Goal: Communication & Community: Answer question/provide support

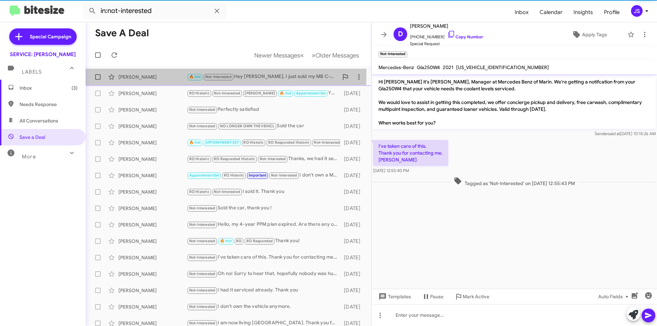
click at [143, 74] on div "Dariel Gilder" at bounding box center [152, 77] width 68 height 7
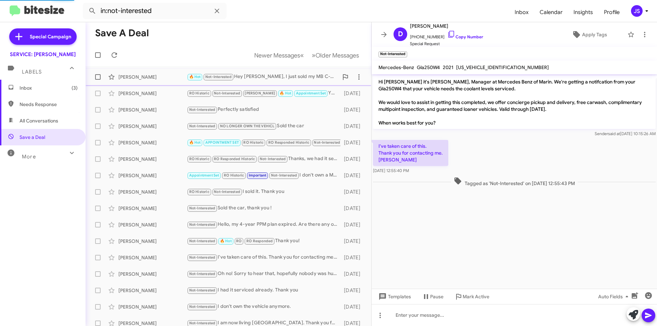
scroll to position [7, 0]
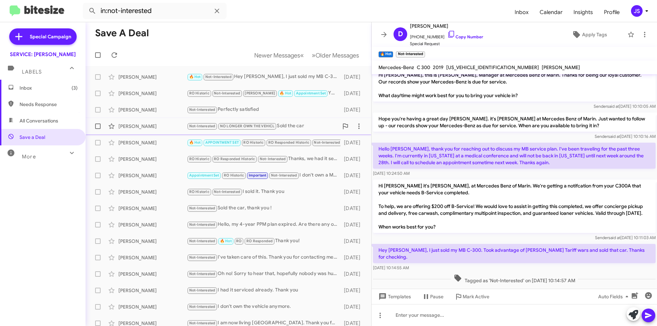
click at [133, 119] on div "James Wilock Not-Interested NO LONGER OWN THE VEHICL Sold the car 15 days ago" at bounding box center [228, 126] width 275 height 14
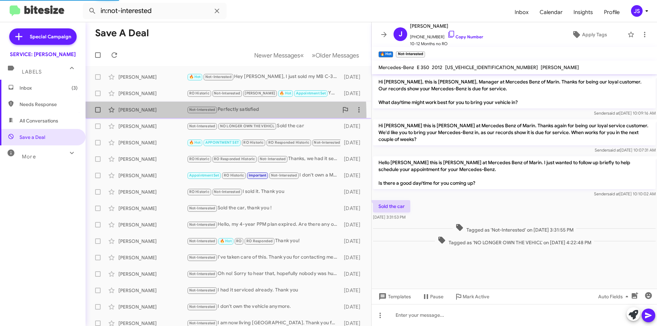
click at [138, 116] on div "Bettie Campbell Not-Interested Perfectly satisfied 14 days ago" at bounding box center [228, 110] width 275 height 14
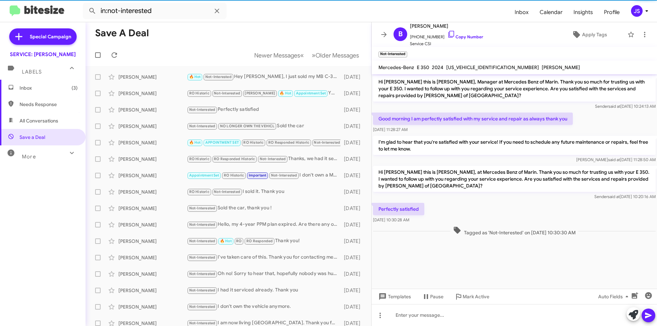
click at [41, 92] on span "Inbox (3)" at bounding box center [43, 88] width 86 height 16
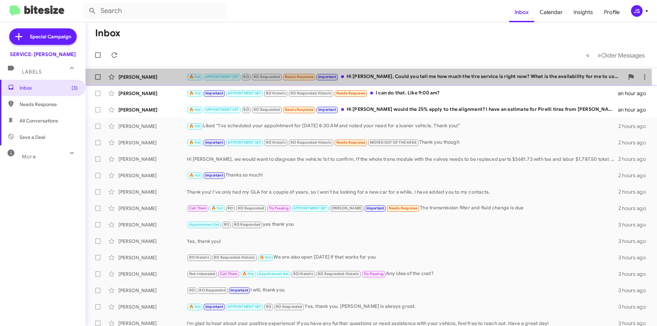
click at [164, 81] on div "Michael Janovec 🔥 Hot APPOINTMENT SET RO RO Responded Needs Response Important …" at bounding box center [371, 77] width 560 height 14
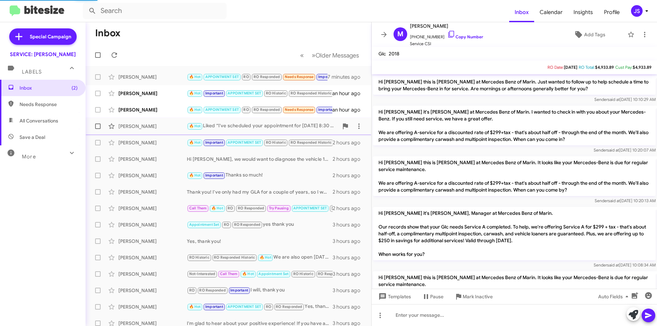
scroll to position [472, 0]
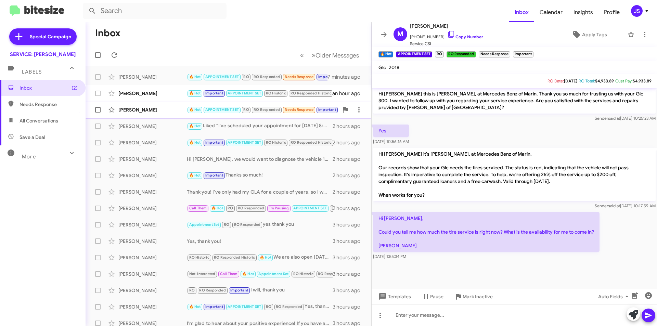
click at [161, 110] on div "[PERSON_NAME]" at bounding box center [152, 109] width 68 height 7
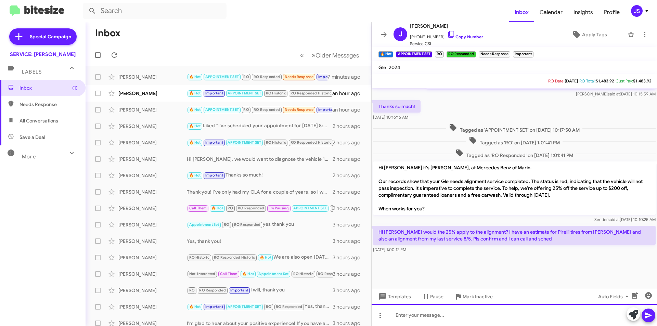
click at [442, 316] on div at bounding box center [514, 315] width 285 height 22
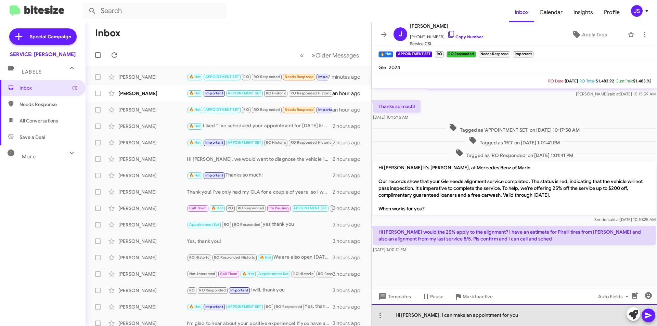
click at [510, 311] on div "Hi Jennifer, I can make an appointment for you" at bounding box center [514, 315] width 285 height 22
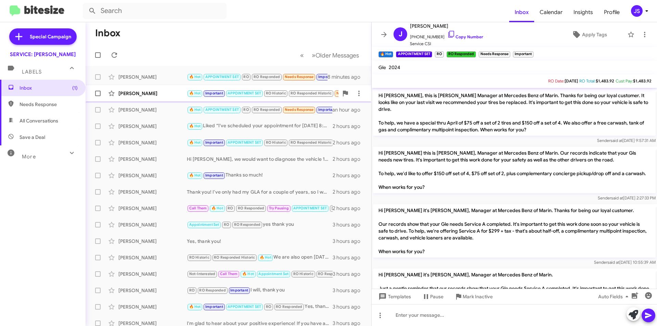
click at [143, 93] on div "[PERSON_NAME]" at bounding box center [152, 93] width 68 height 7
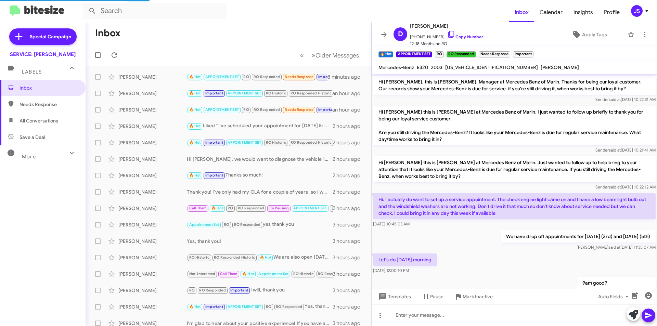
scroll to position [249, 0]
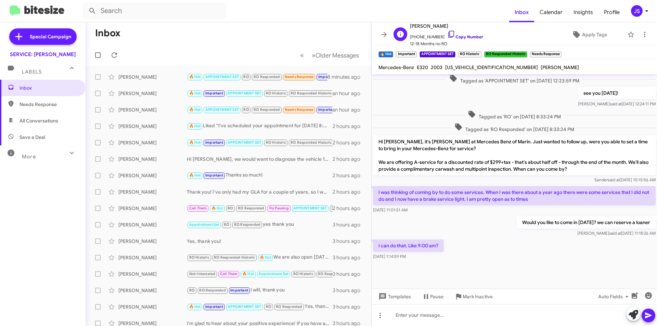
click at [447, 32] on icon at bounding box center [451, 34] width 8 height 8
click at [448, 36] on icon at bounding box center [451, 34] width 6 height 7
click at [632, 314] on icon at bounding box center [633, 315] width 10 height 10
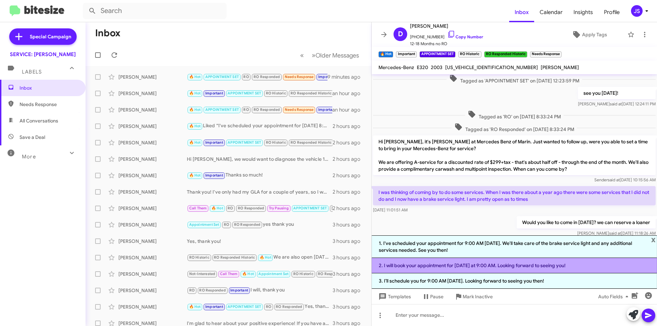
click at [511, 267] on li "2. I will book your appointment for tomorrow at 9:00 AM. Looking forward to see…" at bounding box center [514, 265] width 285 height 15
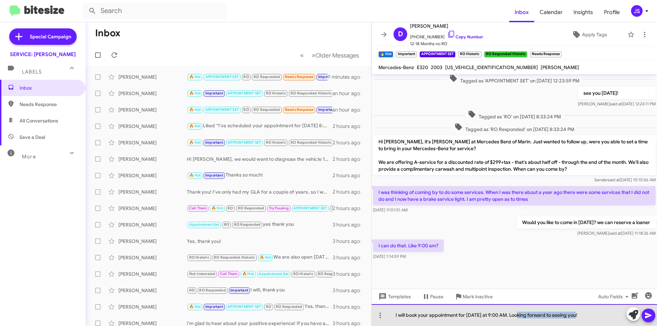
drag, startPoint x: 519, startPoint y: 316, endPoint x: 580, endPoint y: 316, distance: 60.9
click at [580, 316] on div "I will book your appointment for tomorrow at 9:00 AM. Looking forward to seeing…" at bounding box center [514, 315] width 285 height 22
click at [580, 316] on div "I will book your appointment for tomorrow at 9:00 AM. We will see you thenou!" at bounding box center [514, 315] width 285 height 22
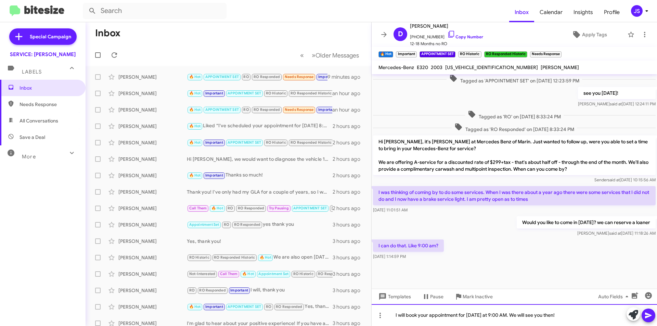
click at [490, 316] on div "I will book your appointment for tomorrow at 9:00 AM. We will see you then!" at bounding box center [514, 315] width 285 height 22
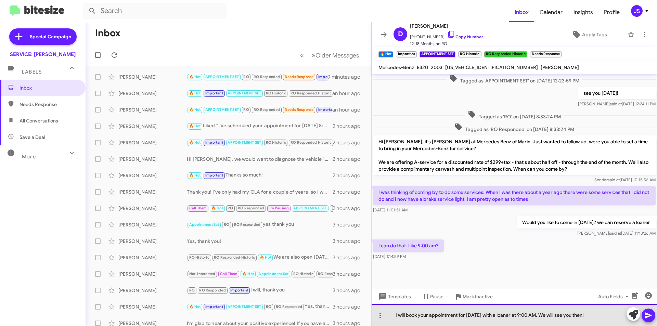
click at [591, 317] on div "I will book your appointment for [DATE] with a loaner at 9:00 AM. We will see y…" at bounding box center [514, 315] width 285 height 22
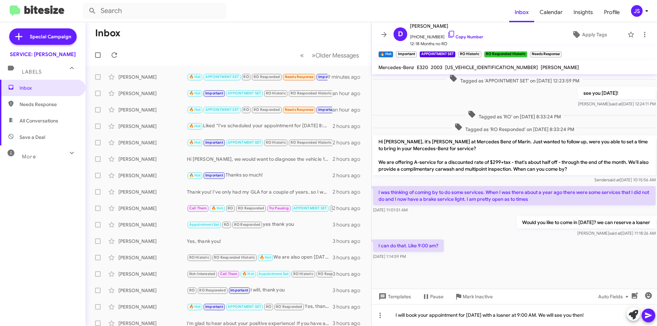
click at [649, 314] on icon at bounding box center [648, 315] width 8 height 8
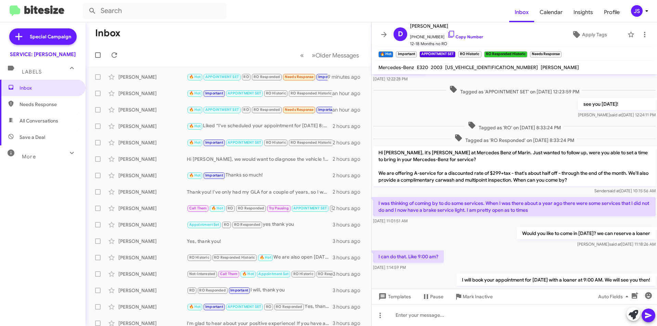
scroll to position [274, 0]
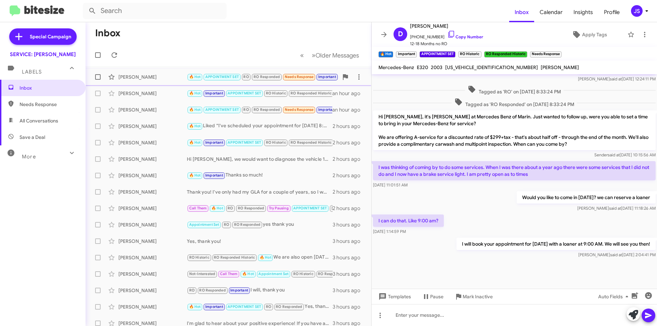
click at [152, 75] on div "[PERSON_NAME]" at bounding box center [152, 77] width 68 height 7
click at [152, 91] on div "[PERSON_NAME]" at bounding box center [152, 93] width 68 height 7
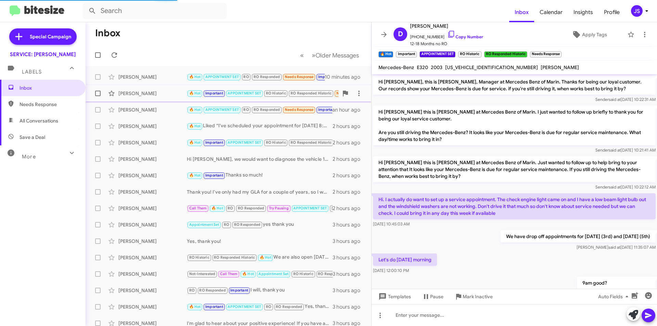
scroll to position [274, 0]
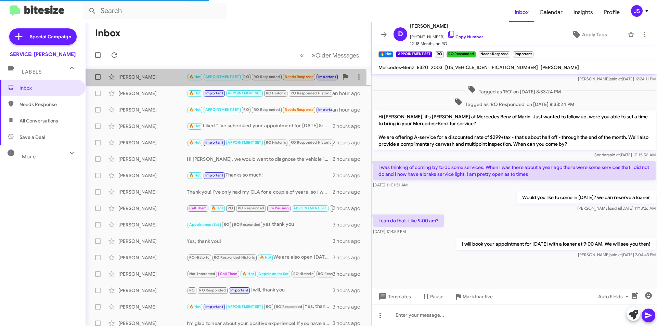
click at [153, 78] on div "[PERSON_NAME]" at bounding box center [152, 77] width 68 height 7
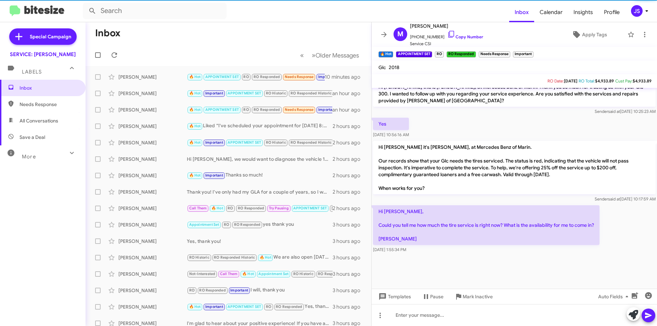
scroll to position [486, 0]
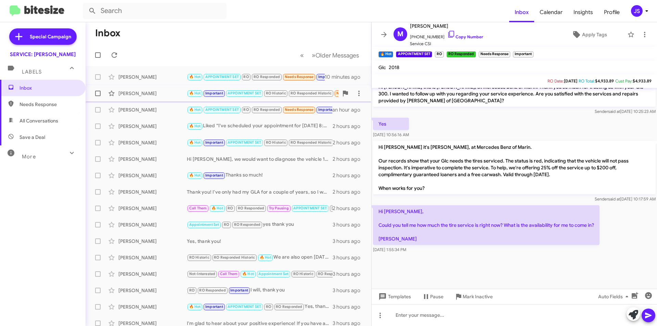
click at [138, 95] on div "[PERSON_NAME]" at bounding box center [152, 93] width 68 height 7
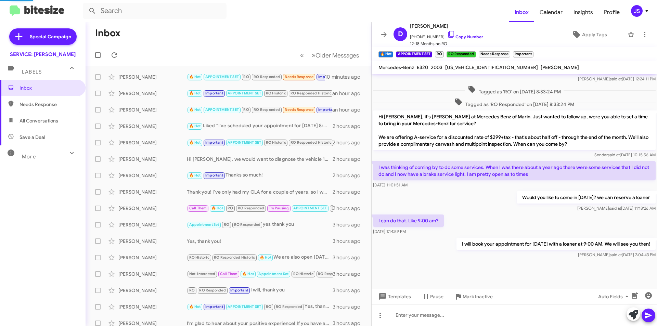
scroll to position [274, 0]
click at [160, 109] on div "[PERSON_NAME]" at bounding box center [152, 109] width 68 height 7
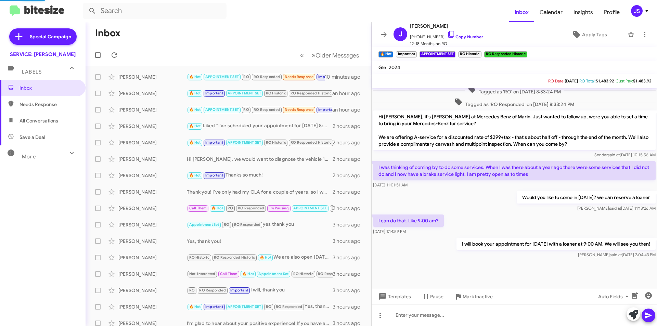
scroll to position [445, 0]
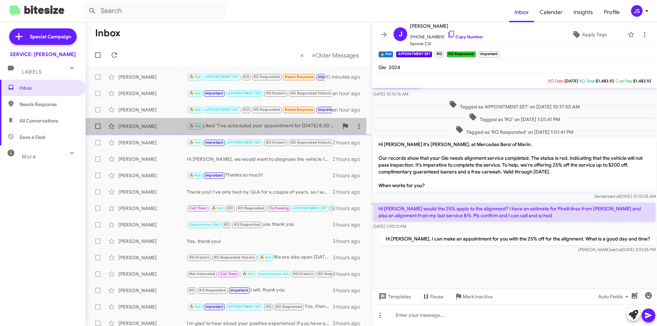
click at [129, 122] on div "Michael Antieri 🔥 Hot Liked “I've scheduled your appointment for September 23rd…" at bounding box center [228, 126] width 275 height 14
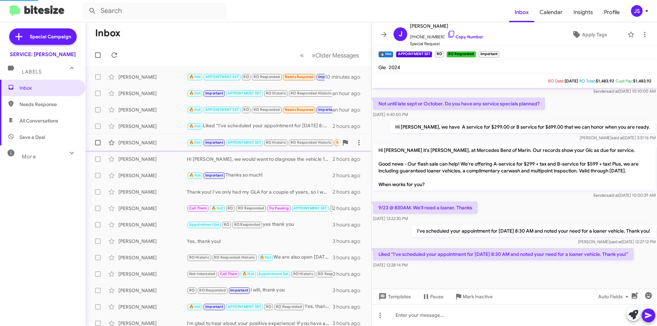
scroll to position [218, 0]
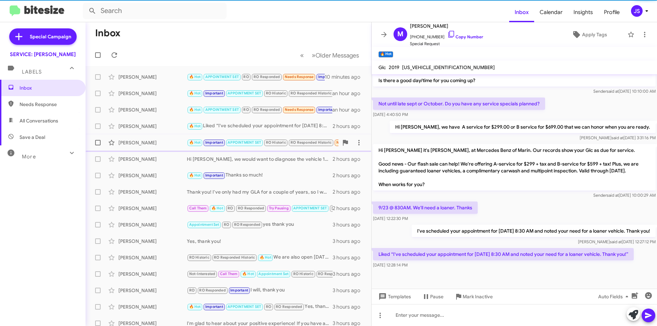
click at [150, 142] on div "[PERSON_NAME]" at bounding box center [152, 142] width 68 height 7
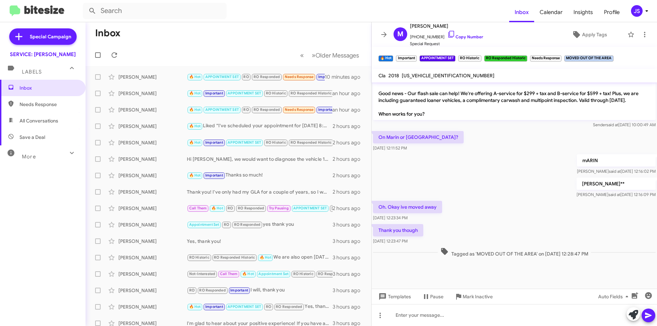
scroll to position [492, 0]
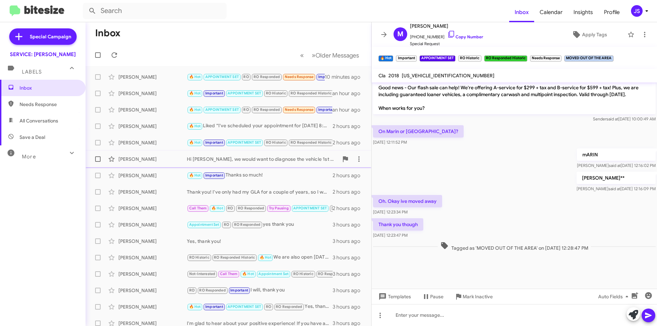
click at [151, 158] on div "[PERSON_NAME]" at bounding box center [152, 159] width 68 height 7
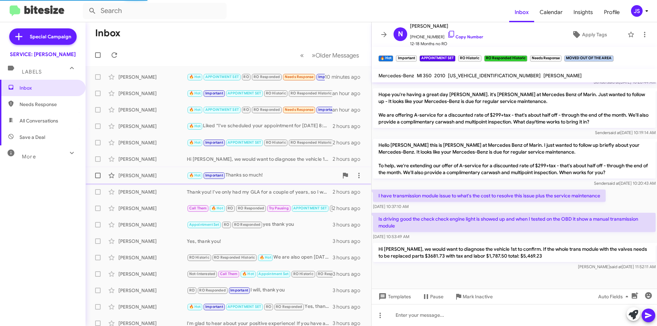
click at [148, 175] on div "[PERSON_NAME]" at bounding box center [152, 175] width 68 height 7
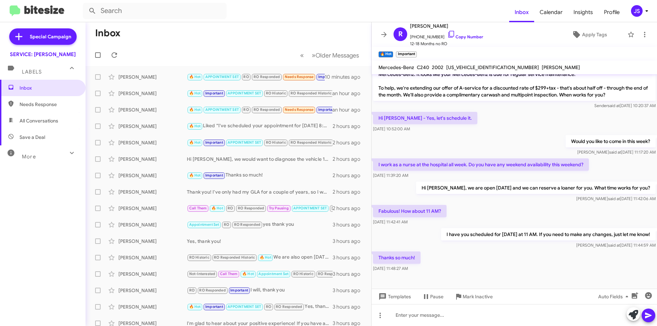
scroll to position [188, 0]
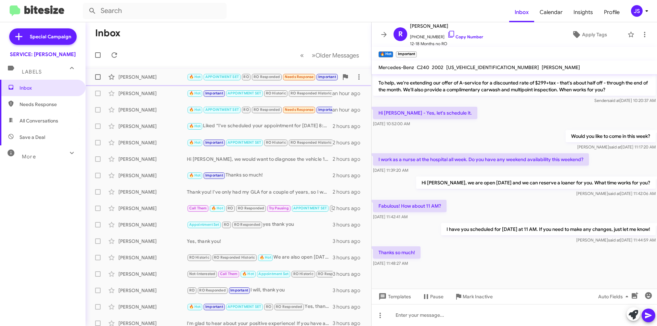
click at [147, 85] on span "Michael Janovec 🔥 Hot APPOINTMENT SET RO RO Responded Needs Response Important …" at bounding box center [229, 77] width 286 height 16
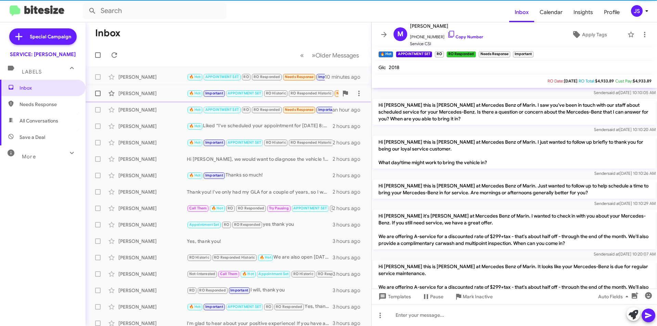
click at [149, 93] on div "[PERSON_NAME]" at bounding box center [152, 93] width 68 height 7
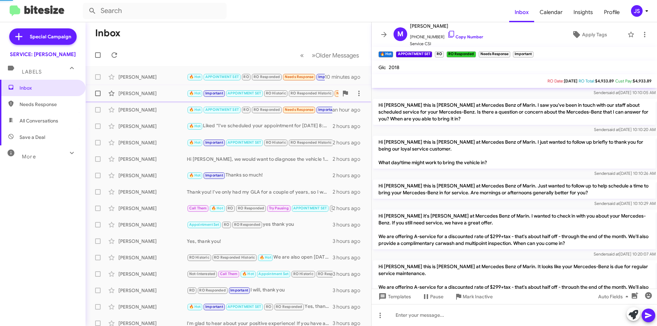
scroll to position [274, 0]
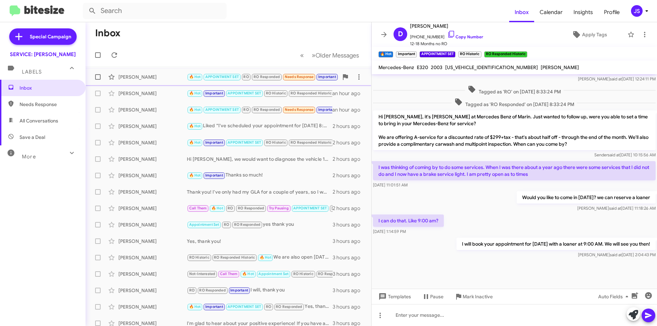
click at [154, 80] on div "Michael Janovec 🔥 Hot APPOINTMENT SET RO RO Responded Needs Response Important …" at bounding box center [228, 77] width 275 height 14
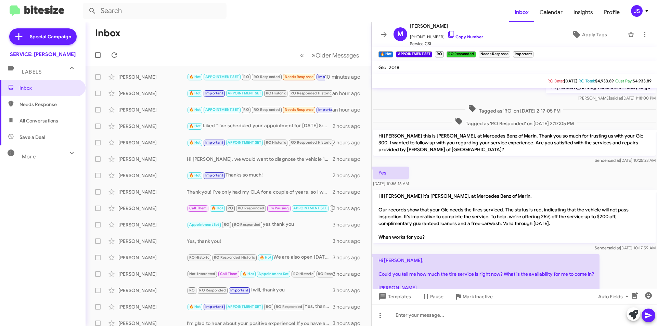
scroll to position [615, 0]
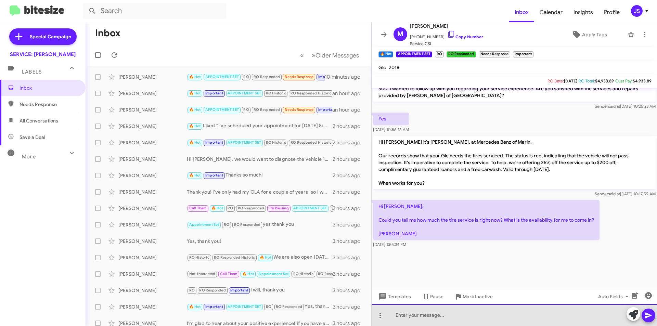
click at [466, 319] on div at bounding box center [514, 315] width 285 height 22
click at [548, 314] on div "Hi Michael, we have availability as soon as tomorrow." at bounding box center [514, 315] width 285 height 22
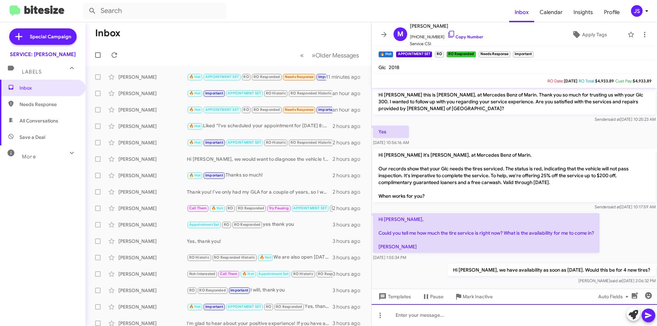
scroll to position [640, 0]
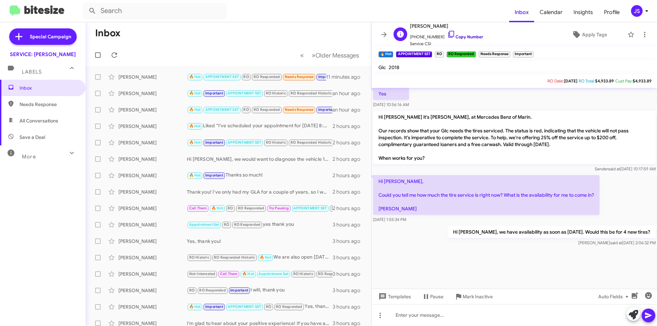
click at [447, 34] on icon at bounding box center [451, 34] width 8 height 8
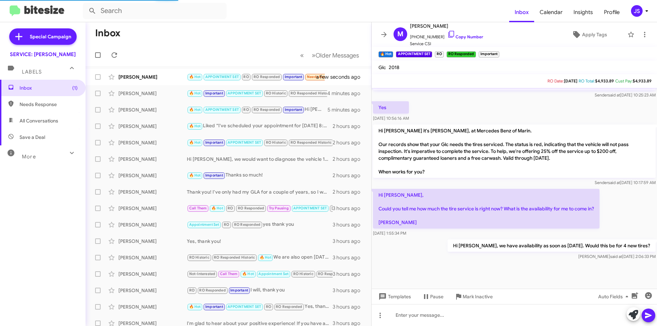
scroll to position [452, 0]
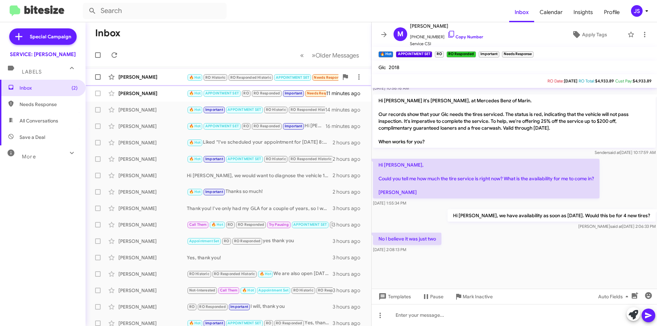
click at [165, 75] on div "[PERSON_NAME]" at bounding box center [152, 77] width 68 height 7
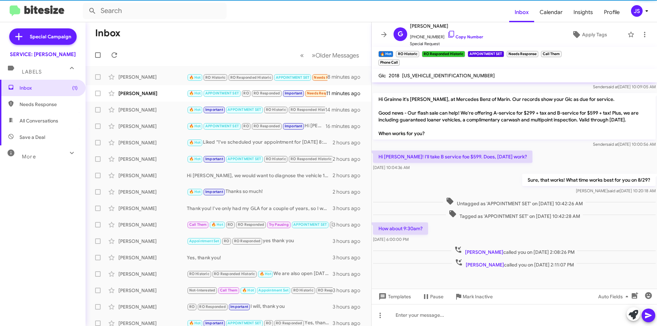
scroll to position [352, 0]
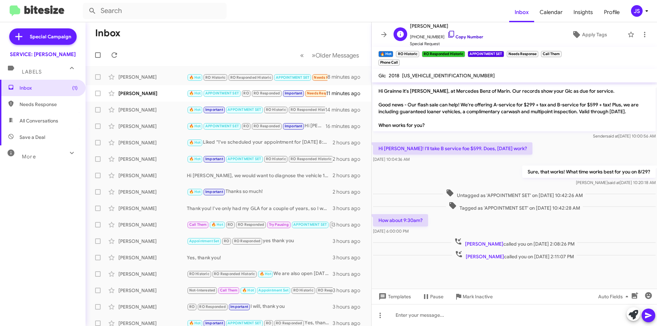
click at [448, 34] on icon at bounding box center [451, 34] width 6 height 7
click at [573, 36] on icon at bounding box center [576, 34] width 7 height 7
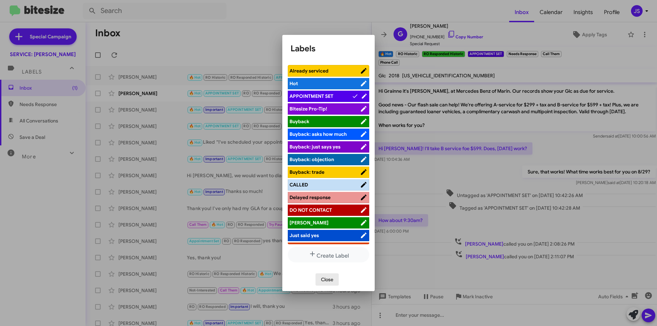
click at [335, 281] on button "Close" at bounding box center [326, 279] width 23 height 12
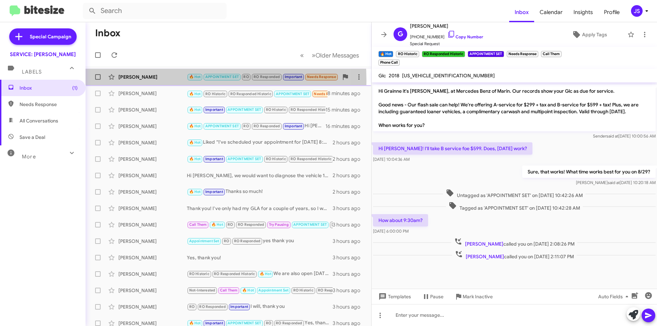
click at [141, 81] on div "Michael Janovec 🔥 Hot APPOINTMENT SET RO RO Responded Important Needs Response …" at bounding box center [228, 77] width 275 height 14
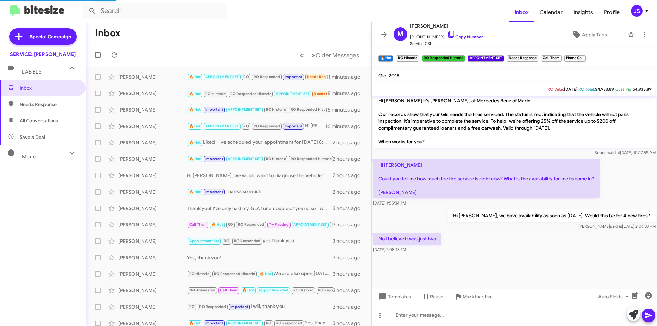
scroll to position [452, 0]
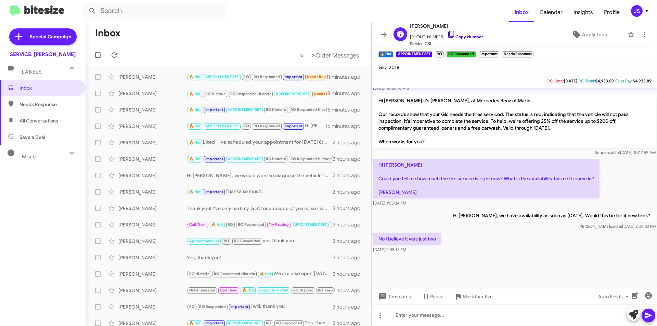
click at [447, 36] on link "Copy Number" at bounding box center [465, 36] width 36 height 5
click at [448, 34] on icon at bounding box center [451, 34] width 6 height 7
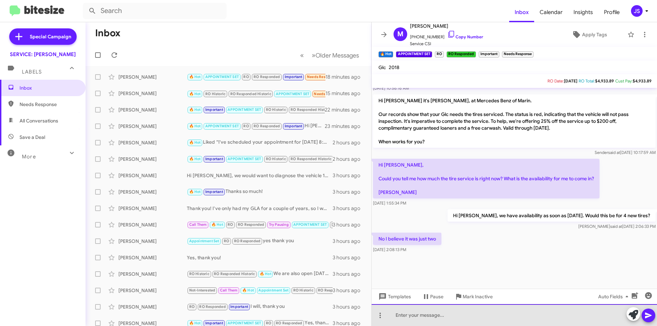
click at [432, 317] on div at bounding box center [514, 315] width 285 height 22
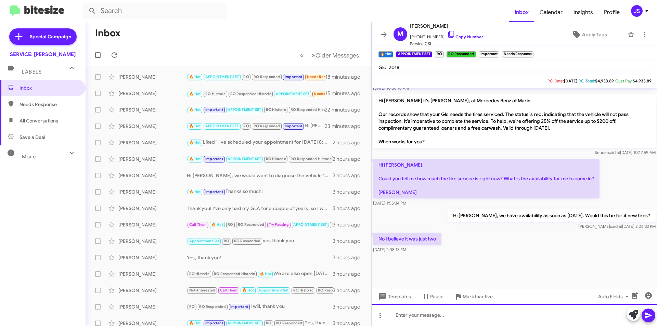
click at [472, 309] on div at bounding box center [514, 315] width 285 height 22
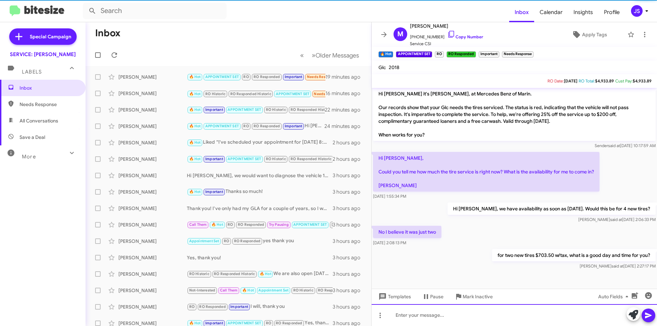
scroll to position [0, 0]
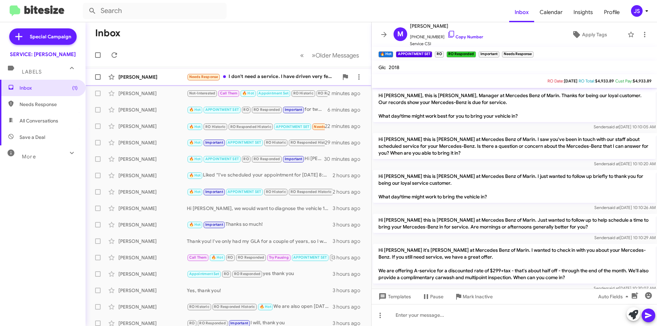
click at [157, 71] on div "Marilyn Black Needs Response I don't need a service. I have driven very few mil…" at bounding box center [228, 77] width 275 height 14
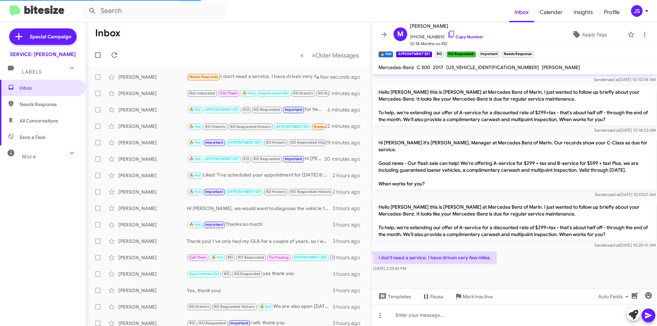
scroll to position [195, 0]
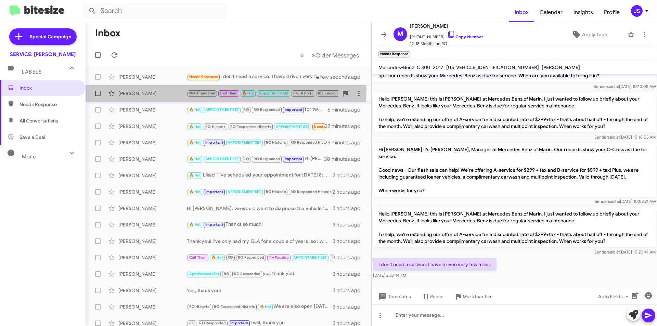
click at [173, 89] on div "Carol Terhune Not-Interested Call Them 🔥 Hot Appointment Set RO Historic RO Res…" at bounding box center [228, 94] width 275 height 14
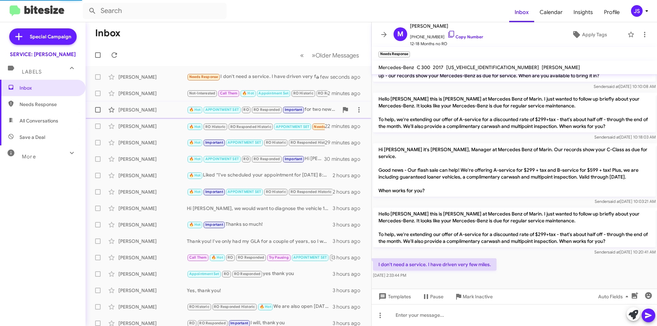
scroll to position [310, 0]
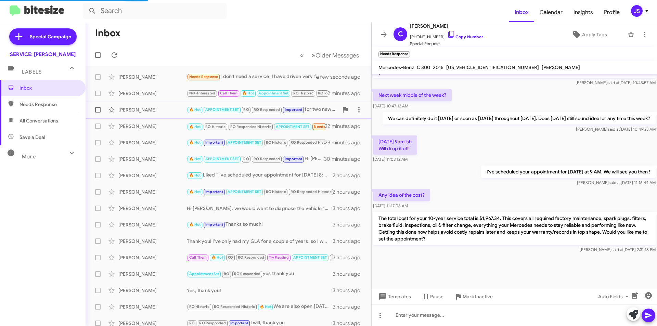
click at [167, 109] on div "[PERSON_NAME]" at bounding box center [152, 109] width 68 height 7
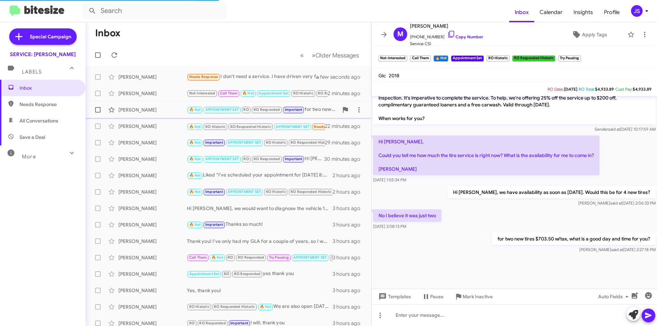
scroll to position [424, 0]
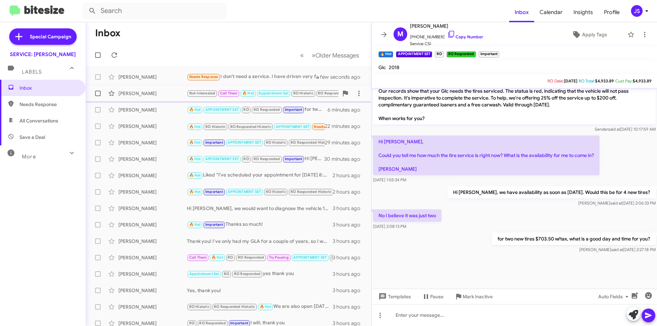
click at [169, 95] on div "[PERSON_NAME]" at bounding box center [152, 93] width 68 height 7
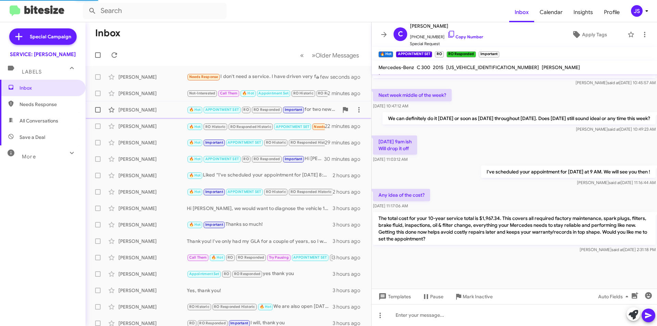
scroll to position [319, 0]
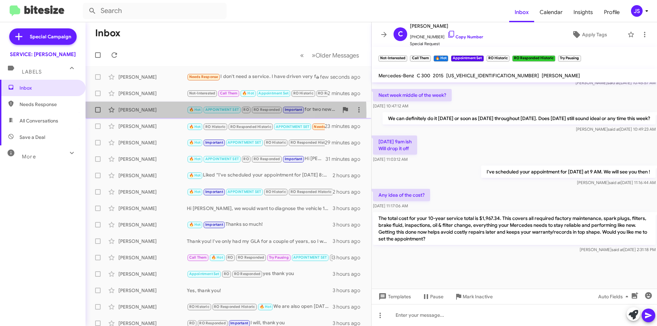
click at [167, 113] on div "Michael Janovec 🔥 Hot APPOINTMENT SET RO RO Responded Important for two new tir…" at bounding box center [228, 110] width 275 height 14
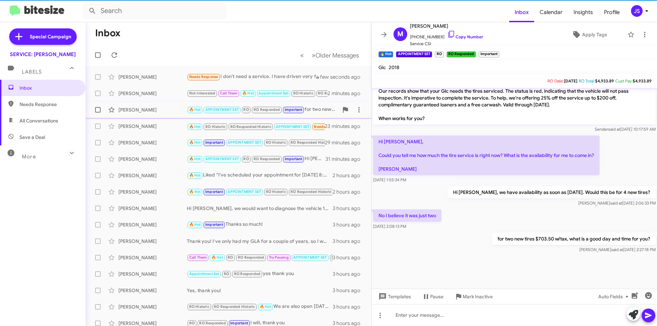
scroll to position [424, 0]
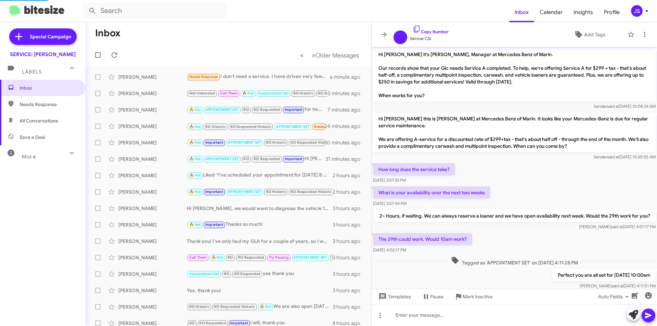
scroll to position [383, 0]
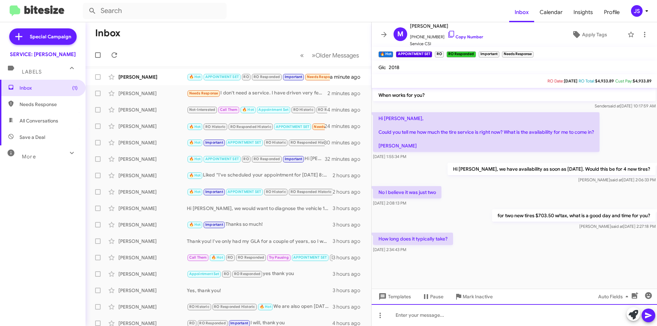
click at [415, 321] on div at bounding box center [514, 315] width 285 height 22
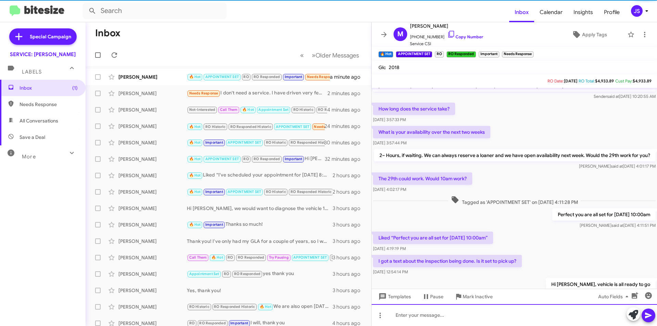
scroll to position [0, 0]
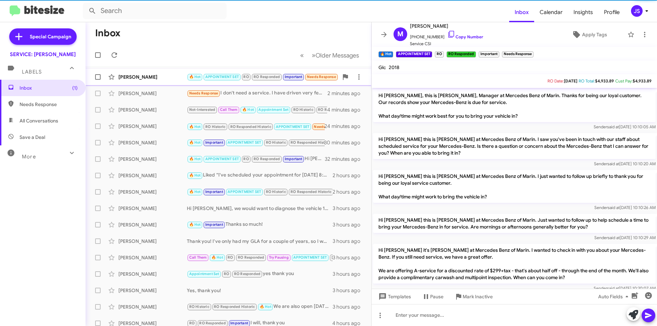
click at [128, 76] on div "[PERSON_NAME]" at bounding box center [152, 77] width 68 height 7
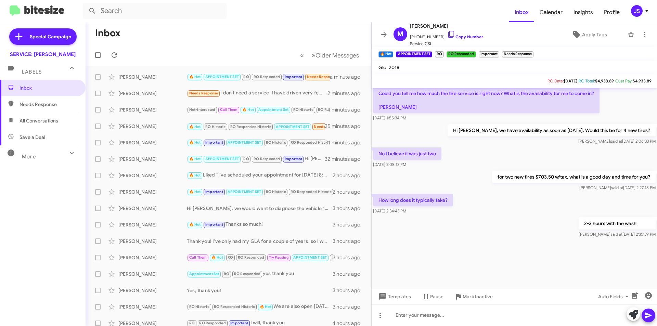
scroll to position [793, 0]
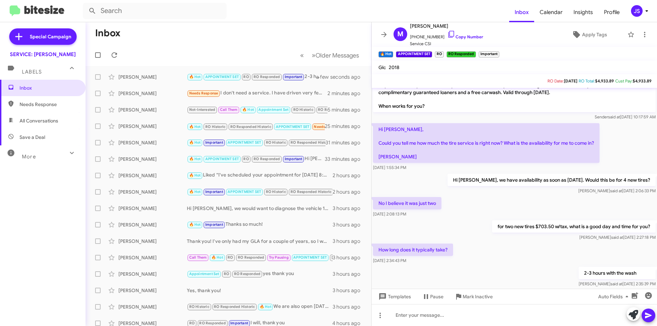
scroll to position [356, 0]
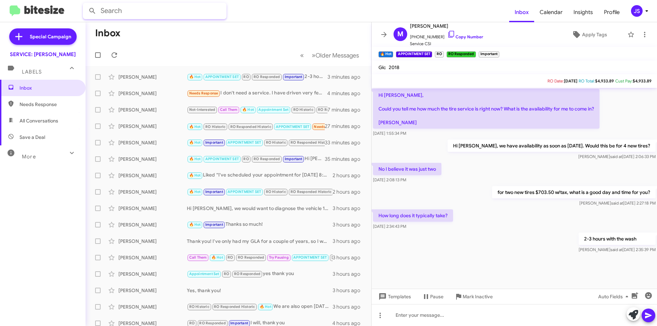
click at [200, 7] on input "text" at bounding box center [155, 11] width 144 height 16
type input "halla"
click at [86, 4] on button at bounding box center [93, 11] width 14 height 14
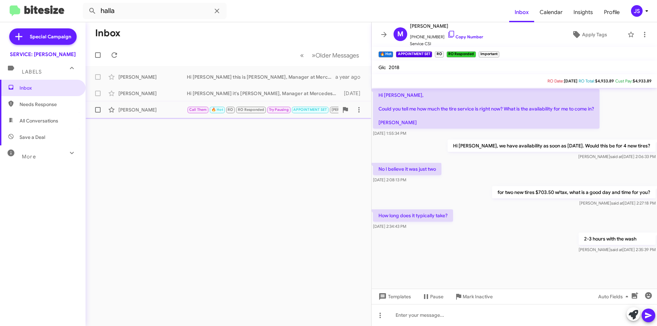
click at [162, 107] on div "[PERSON_NAME]" at bounding box center [152, 109] width 68 height 7
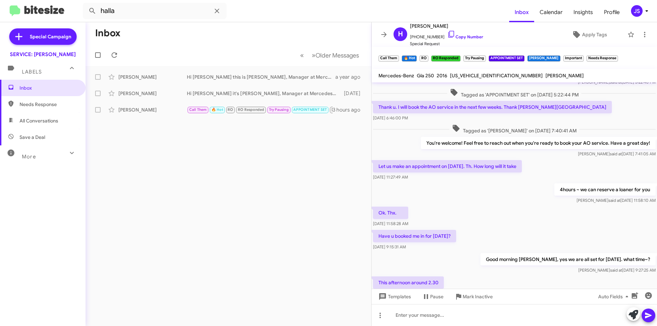
scroll to position [39, 0]
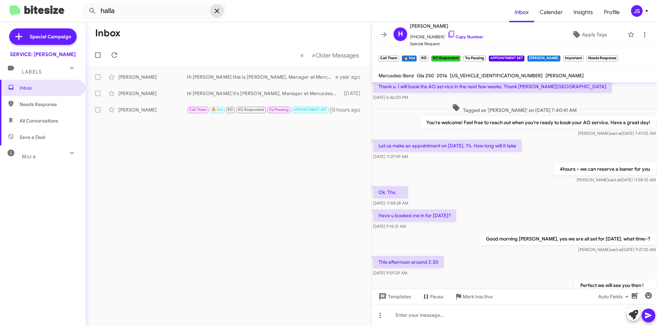
click at [215, 15] on icon at bounding box center [217, 11] width 8 height 8
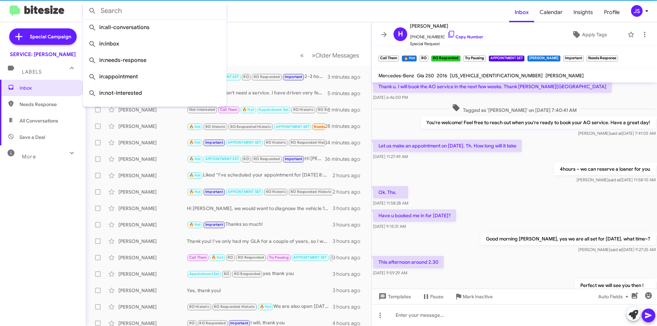
click at [267, 31] on mat-toolbar-row "Inbox" at bounding box center [229, 33] width 286 height 22
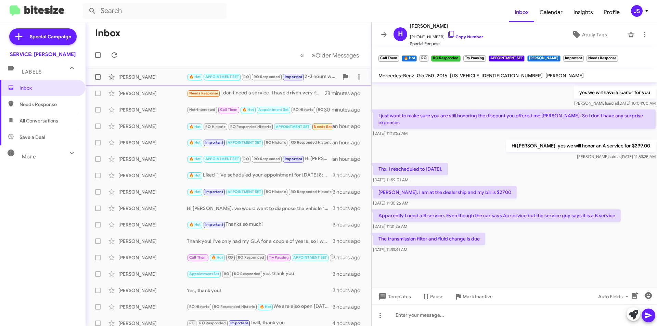
click at [153, 81] on div "[PERSON_NAME] 🔥 Hot APPOINTMENT SET RO RO Responded Important 2-3 hours with th…" at bounding box center [228, 77] width 275 height 14
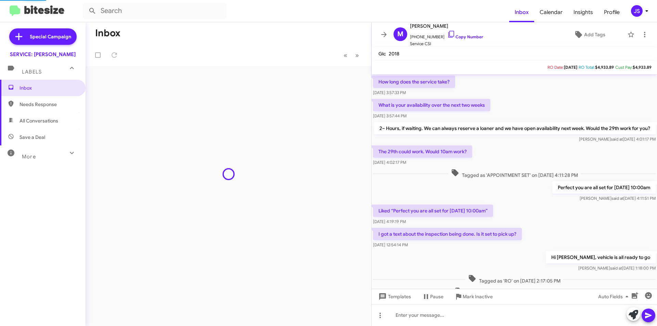
scroll to position [342, 0]
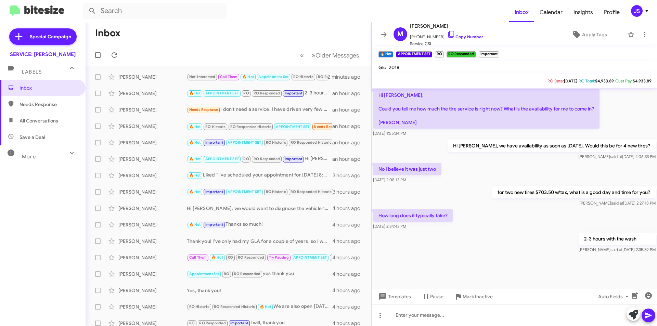
scroll to position [356, 0]
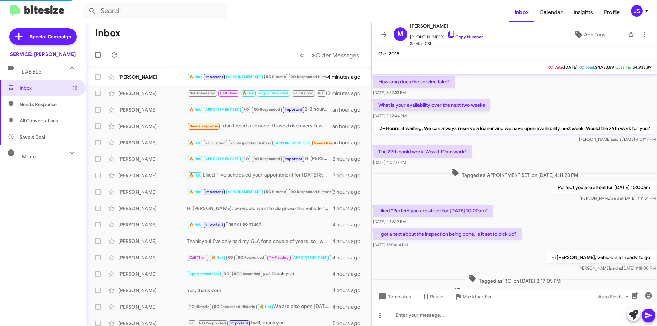
scroll to position [342, 0]
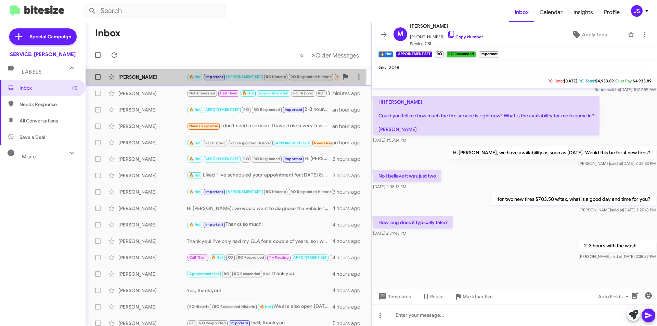
click at [151, 72] on div "Douglas Zuker 🔥 Hot Important APPOINTMENT SET RO Historic RO Responded Historic…" at bounding box center [228, 77] width 275 height 14
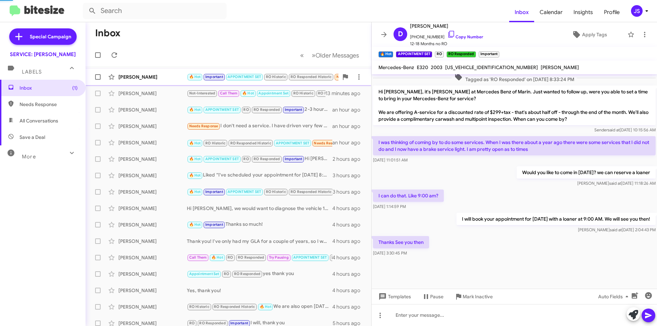
scroll to position [299, 0]
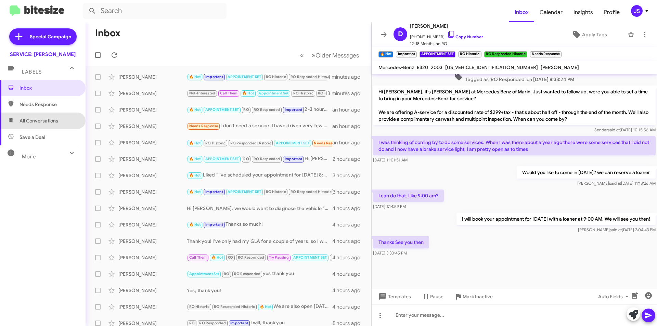
click at [65, 124] on span "All Conversations" at bounding box center [43, 121] width 86 height 16
type input "in:all-conversations"
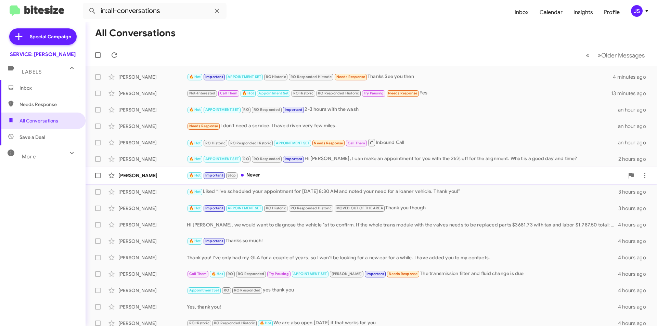
click at [288, 174] on div "🔥 Hot Important Stop Never" at bounding box center [405, 175] width 437 height 8
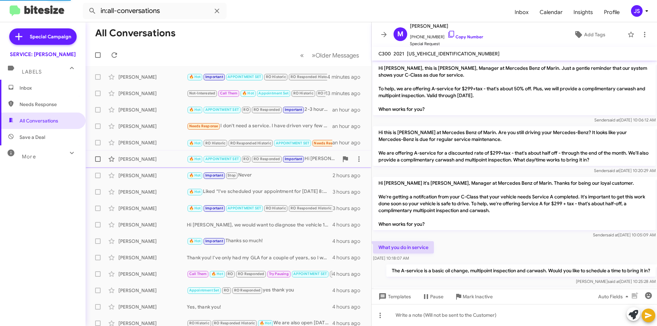
scroll to position [641, 0]
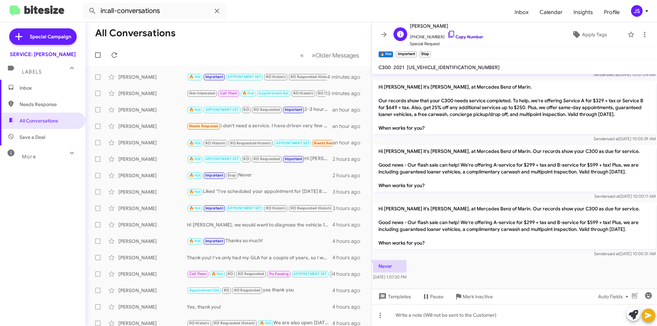
click at [448, 32] on icon at bounding box center [451, 34] width 6 height 7
click at [131, 78] on div "[PERSON_NAME]" at bounding box center [152, 77] width 68 height 7
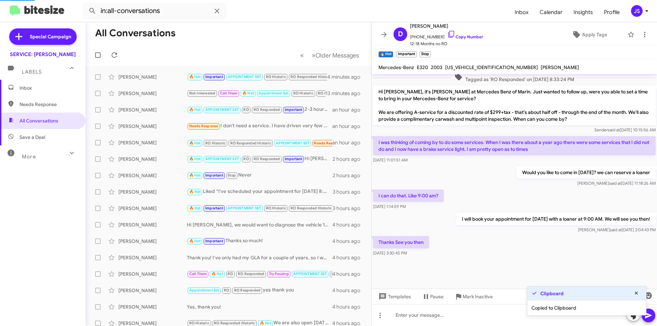
scroll to position [299, 0]
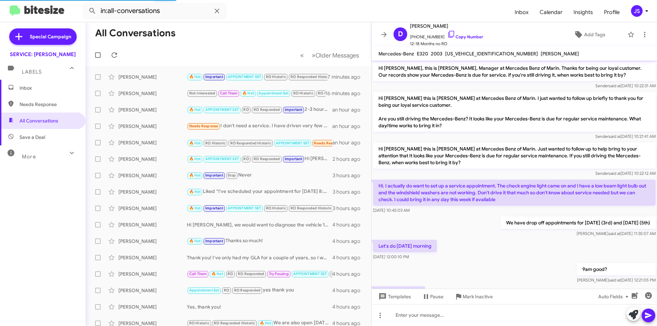
scroll to position [285, 0]
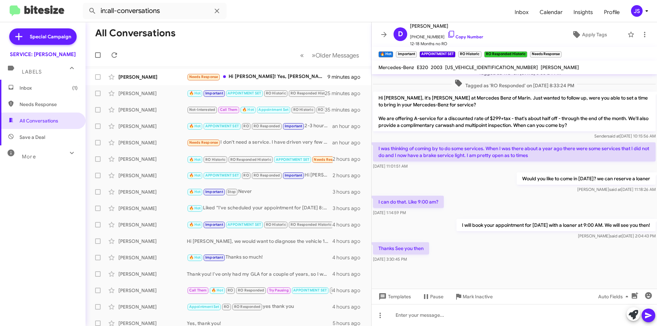
scroll to position [299, 0]
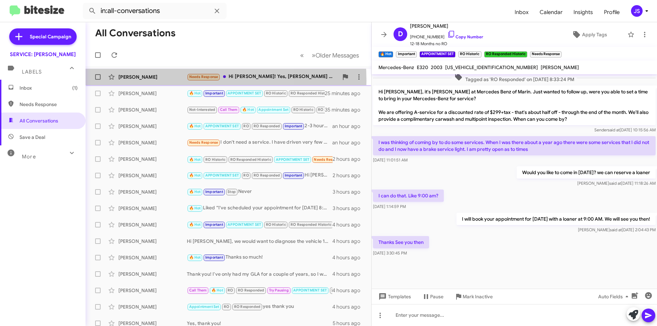
click at [156, 81] on div "[PERSON_NAME] Needs Response Hi [PERSON_NAME]! Yes, [PERSON_NAME] was absolutel…" at bounding box center [228, 77] width 275 height 14
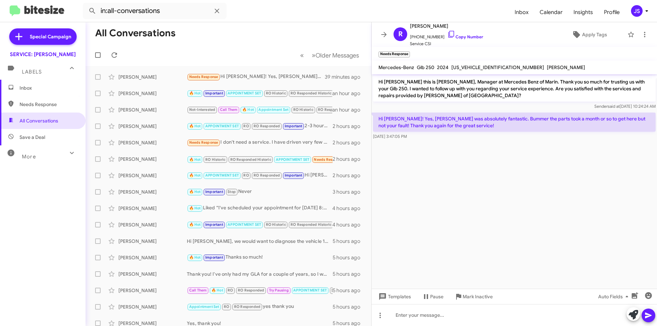
click at [61, 109] on span "Needs Response" at bounding box center [43, 104] width 86 height 16
type input "in:needs-response"
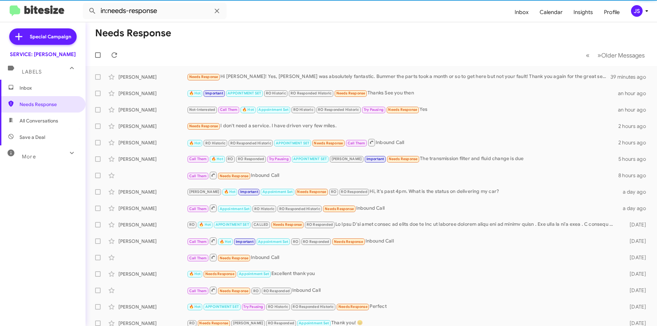
click at [39, 83] on span "Inbox" at bounding box center [43, 88] width 86 height 16
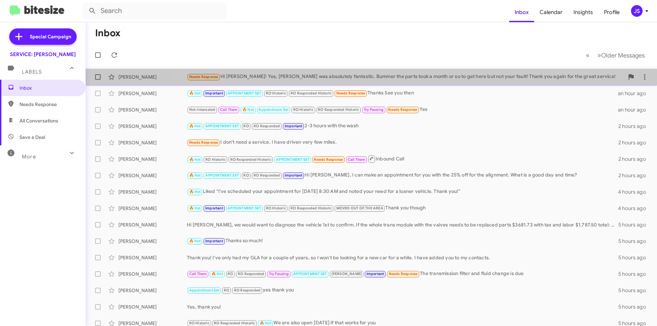
click at [386, 75] on div "Needs Response Hi Omar! Yes, Angelo was absolutely fantastic. Bummer the parts …" at bounding box center [405, 77] width 437 height 8
